Goal: Information Seeking & Learning: Learn about a topic

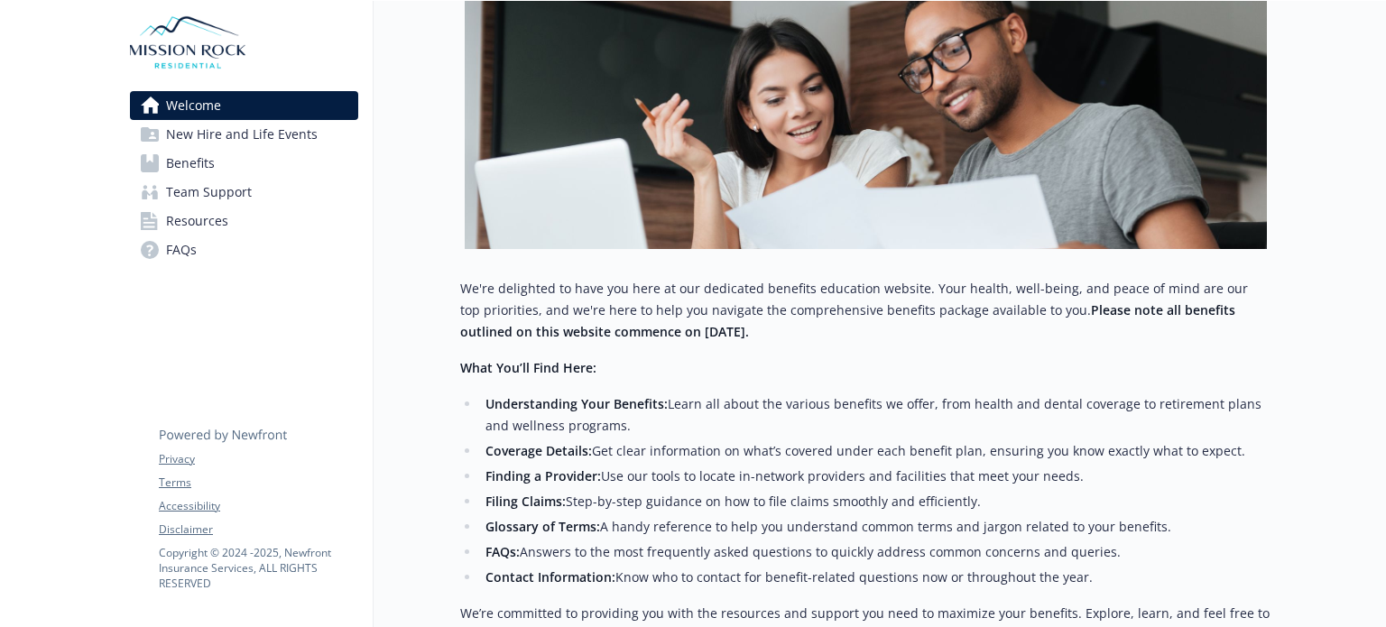
scroll to position [300, 0]
click at [180, 245] on span "FAQs" at bounding box center [181, 250] width 31 height 29
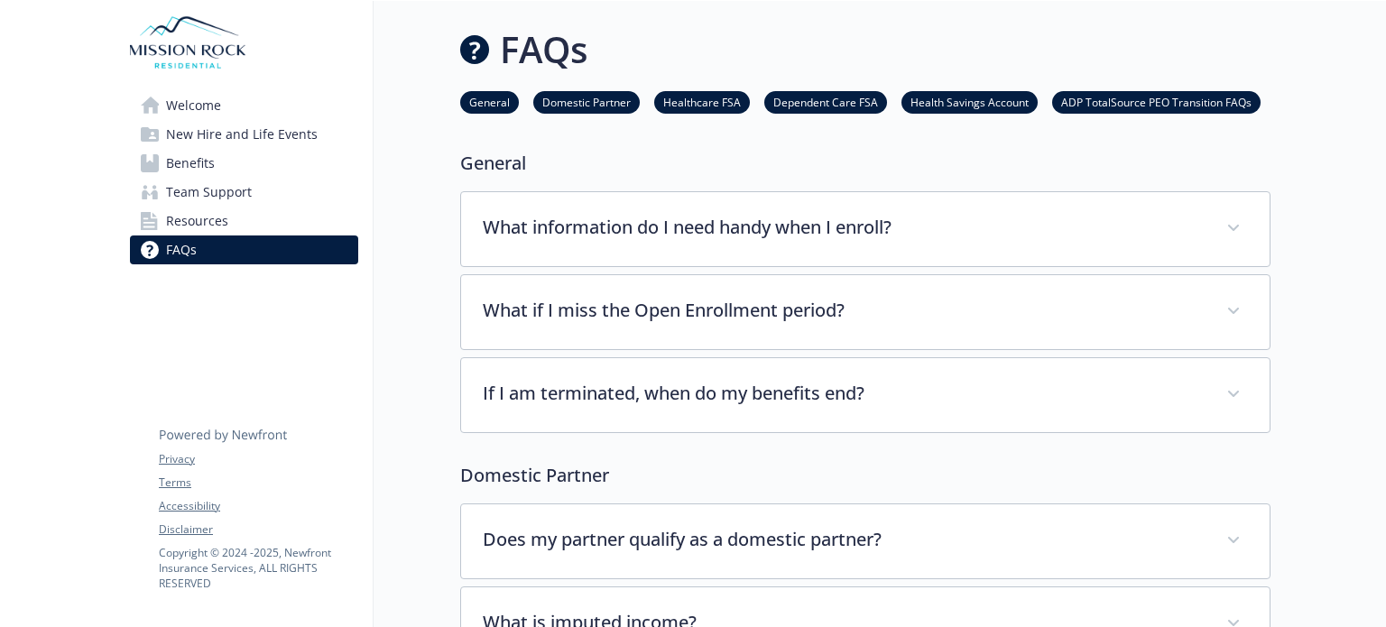
click at [207, 216] on span "Resources" at bounding box center [197, 221] width 62 height 29
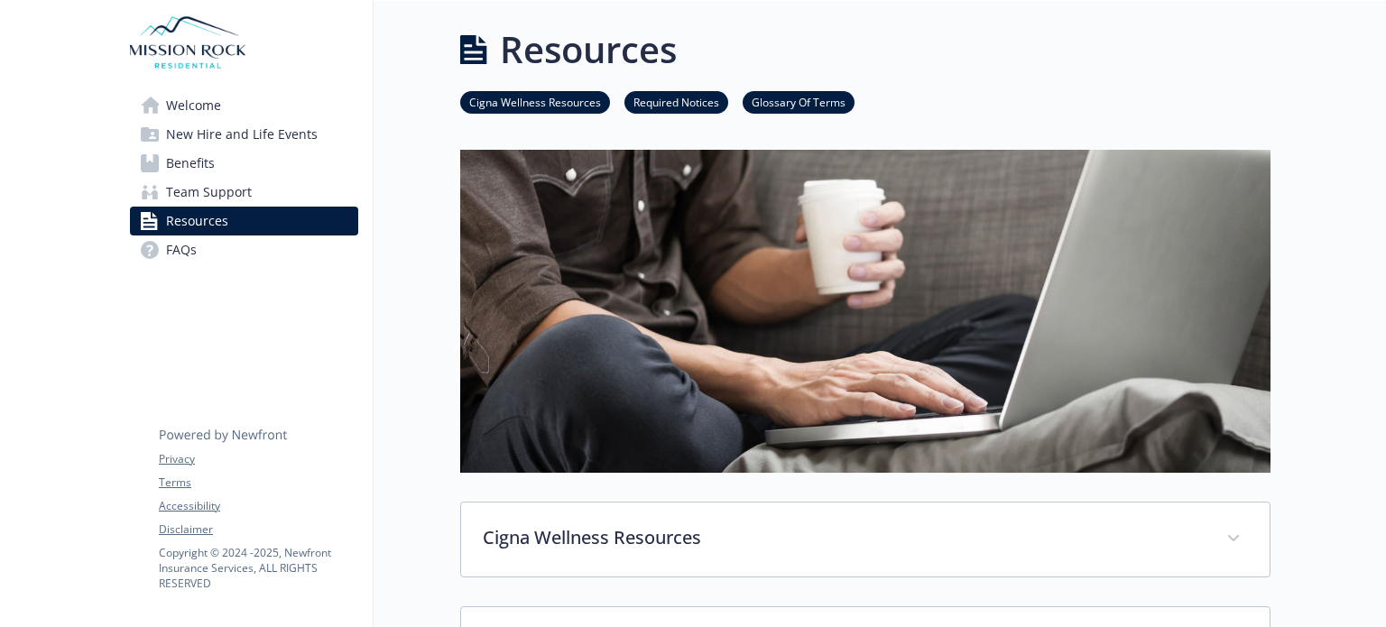
click at [202, 172] on span "Benefits" at bounding box center [190, 163] width 49 height 29
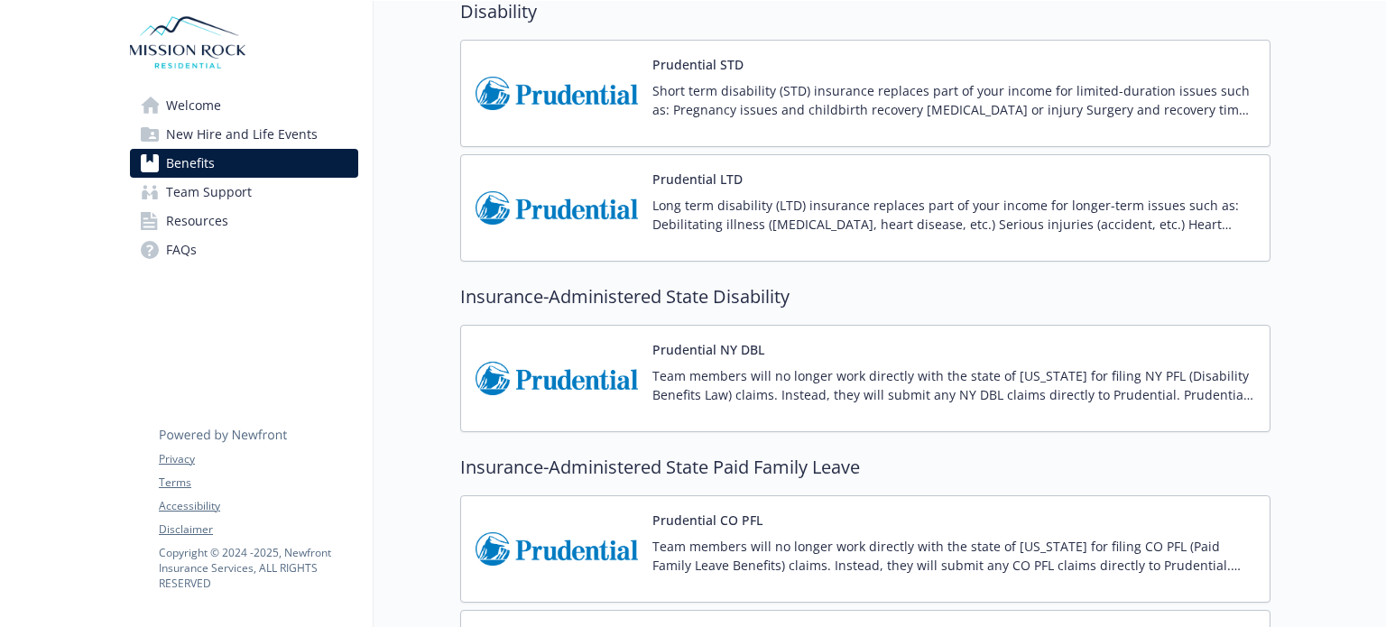
scroll to position [1530, 0]
